Goal: Task Accomplishment & Management: Manage account settings

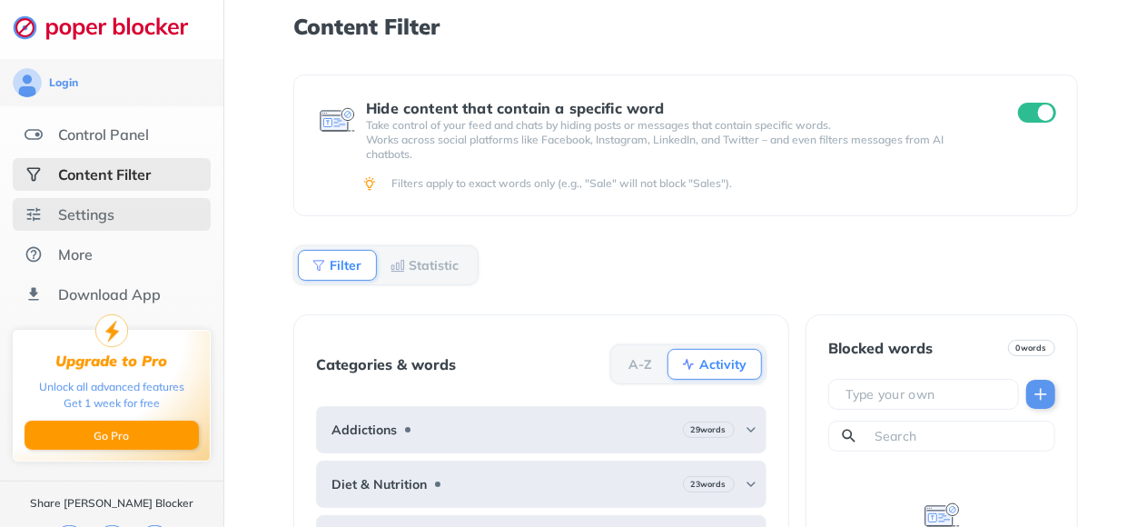
click at [109, 218] on div "Settings" at bounding box center [86, 214] width 56 height 18
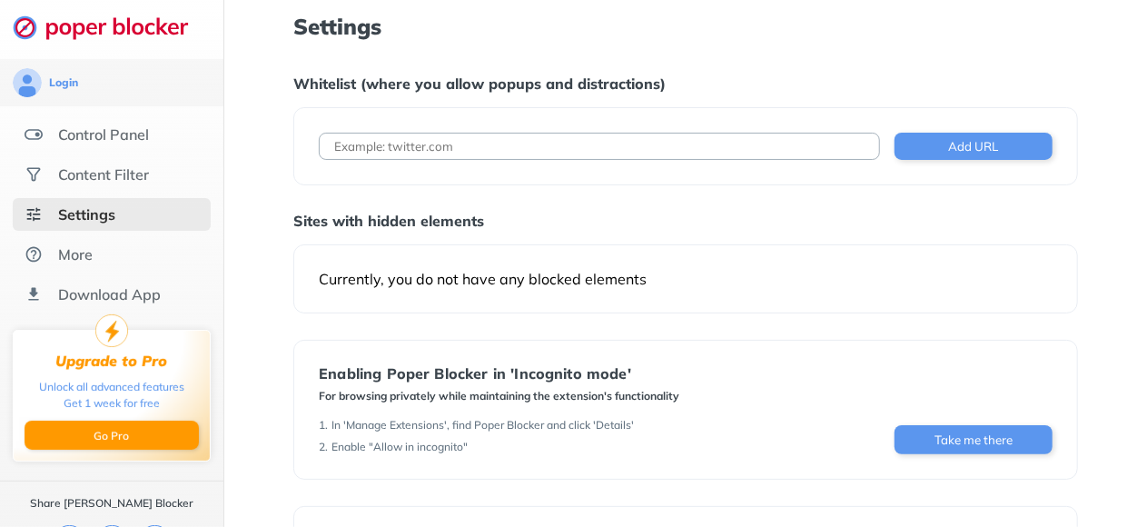
scroll to position [265, 0]
